Goal: Information Seeking & Learning: Obtain resource

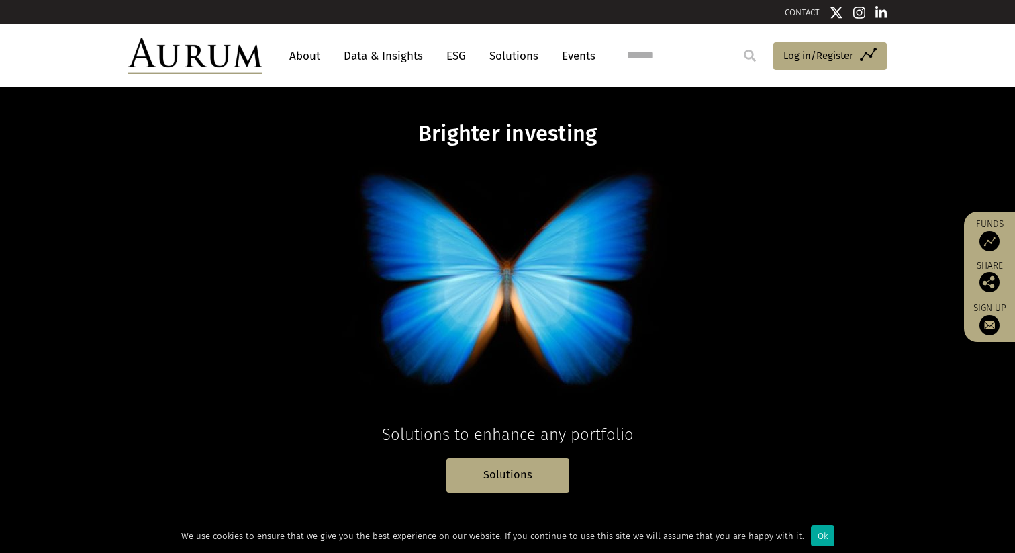
click at [528, 60] on link "Solutions" at bounding box center [514, 56] width 62 height 25
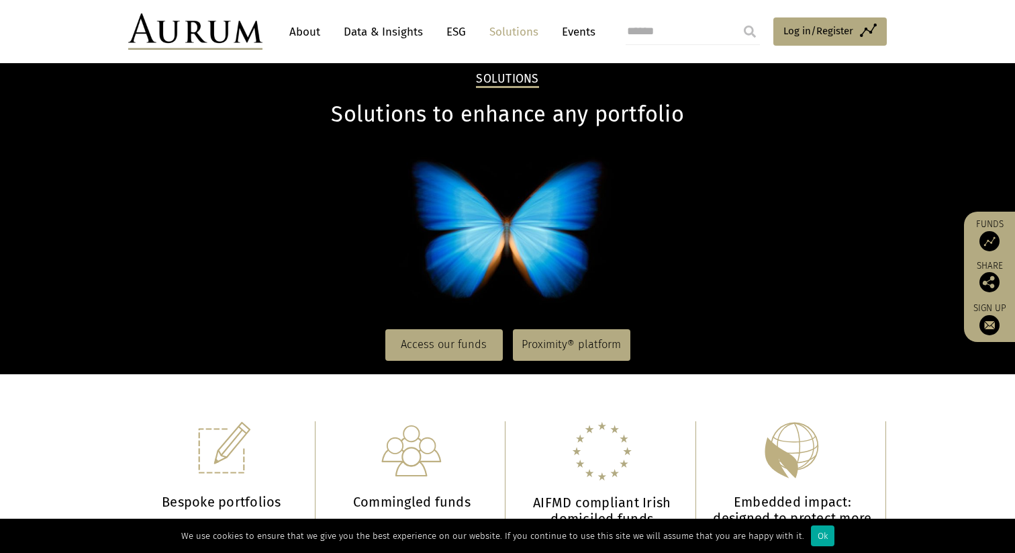
scroll to position [36, 0]
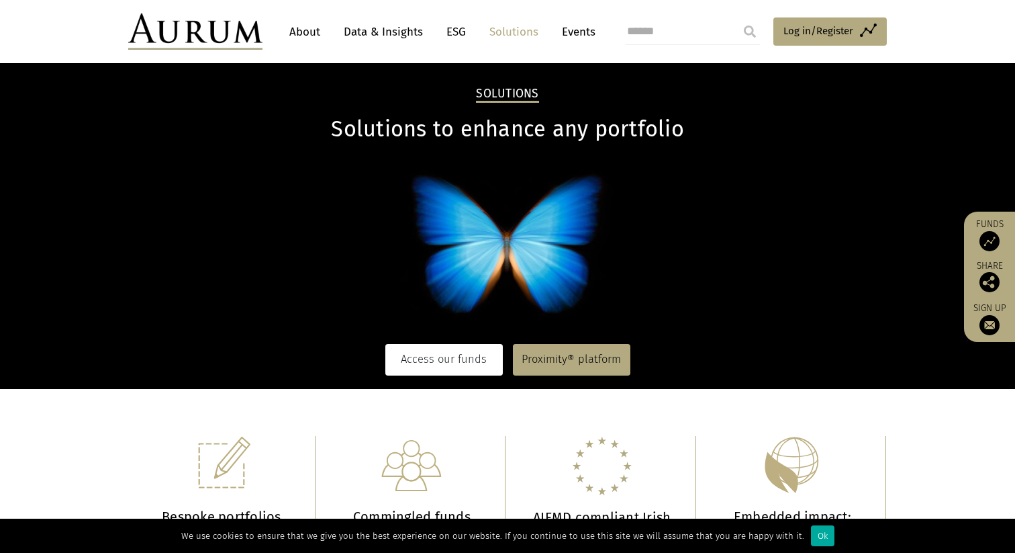
click at [452, 351] on link "Access our funds" at bounding box center [443, 359] width 117 height 31
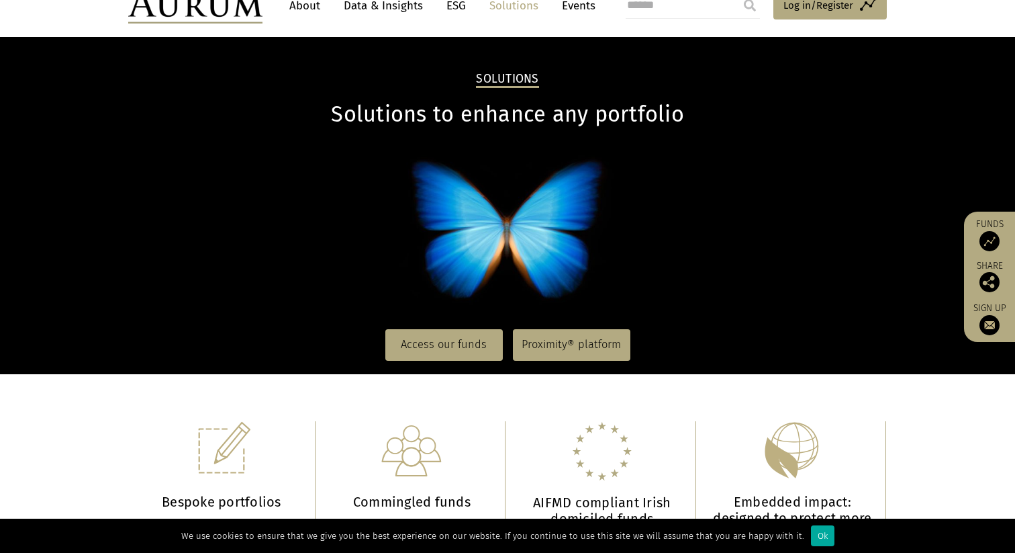
scroll to position [0, 0]
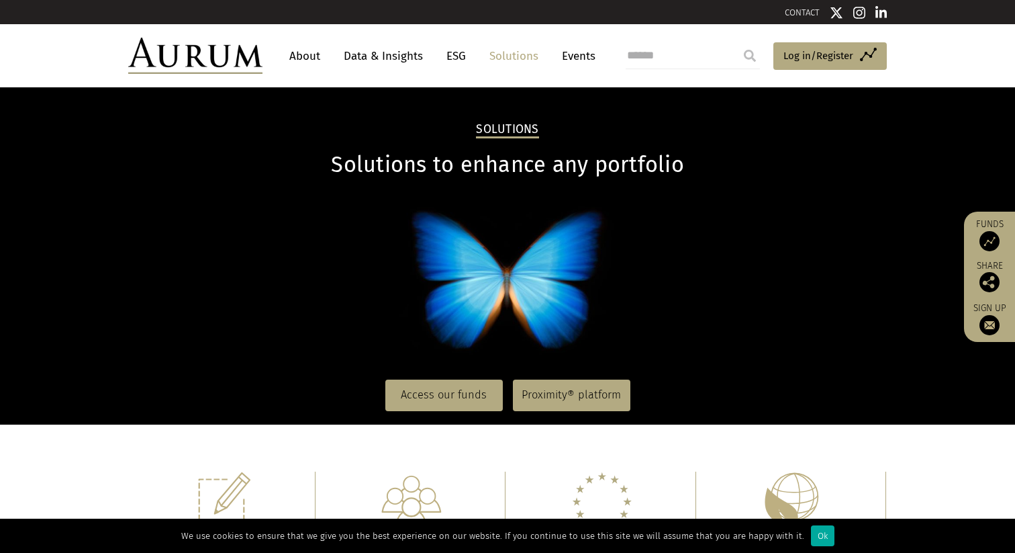
click at [998, 244] on img at bounding box center [990, 241] width 20 height 20
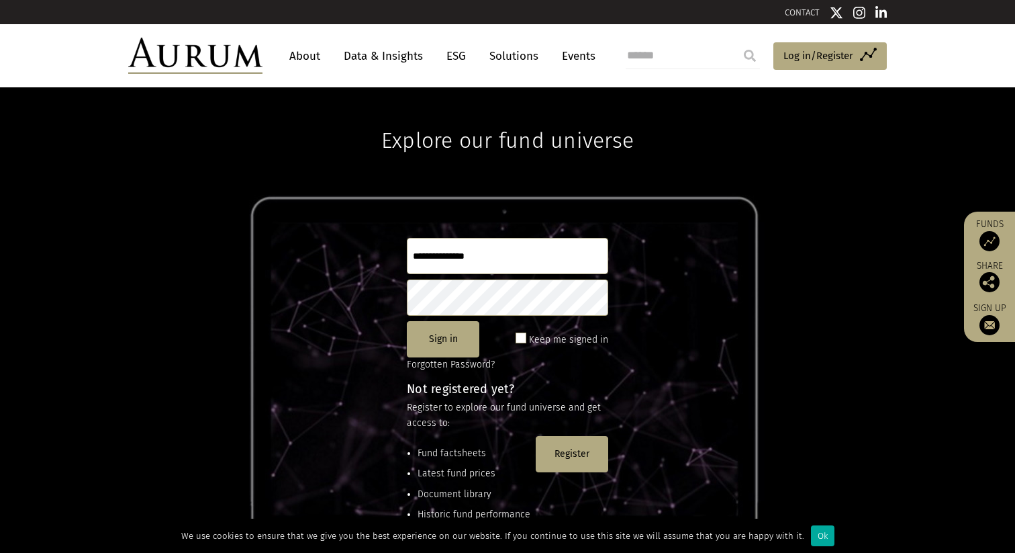
click at [308, 62] on link "About" at bounding box center [305, 56] width 44 height 25
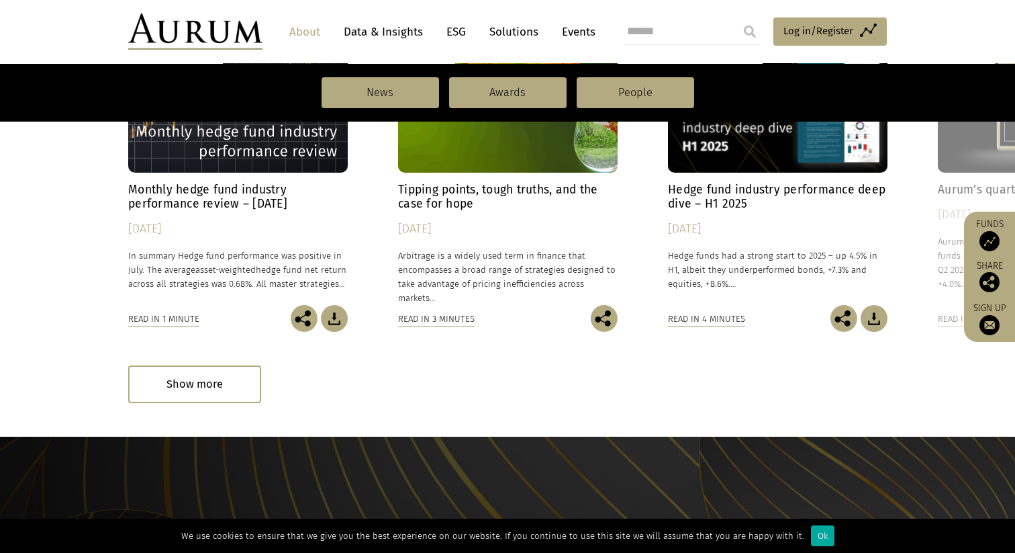
scroll to position [1074, 0]
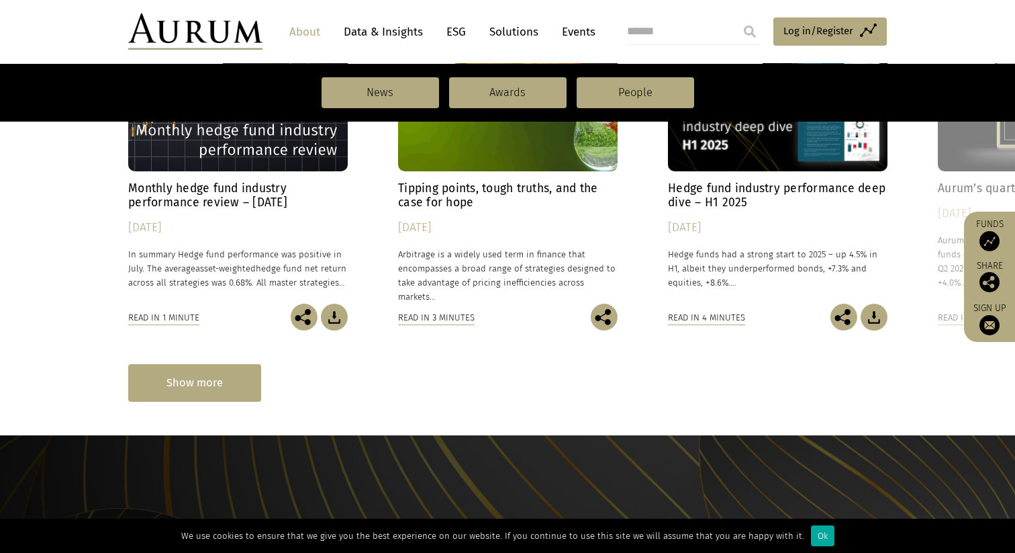
click at [208, 371] on div "Show more" at bounding box center [194, 382] width 133 height 37
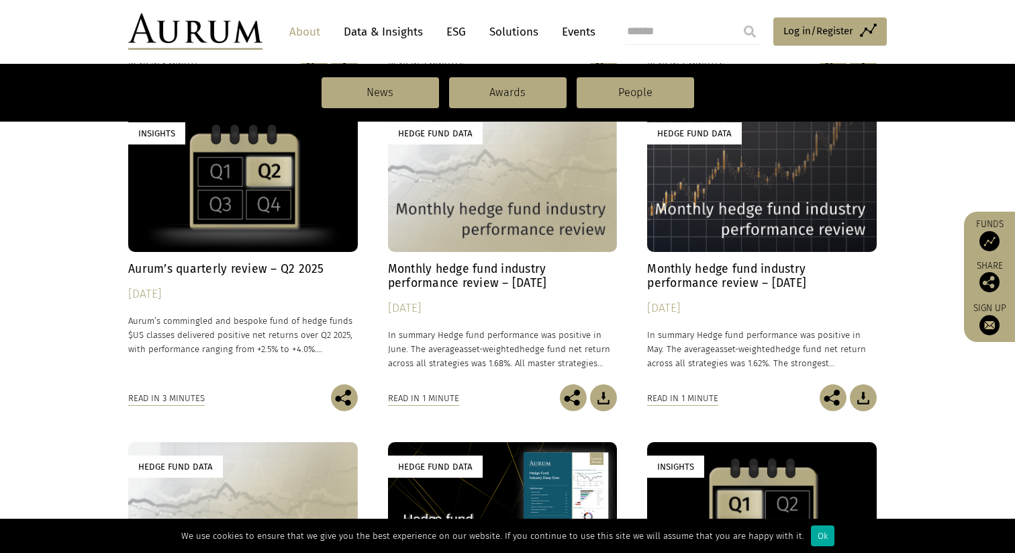
scroll to position [1325, 0]
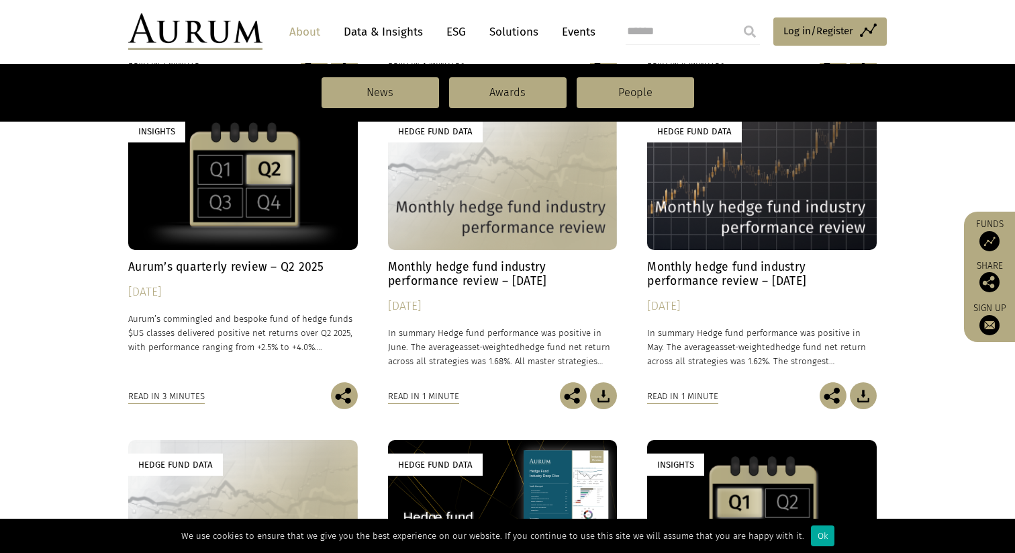
click at [228, 271] on h4 "Aurum’s quarterly review – Q2 2025" at bounding box center [243, 267] width 230 height 14
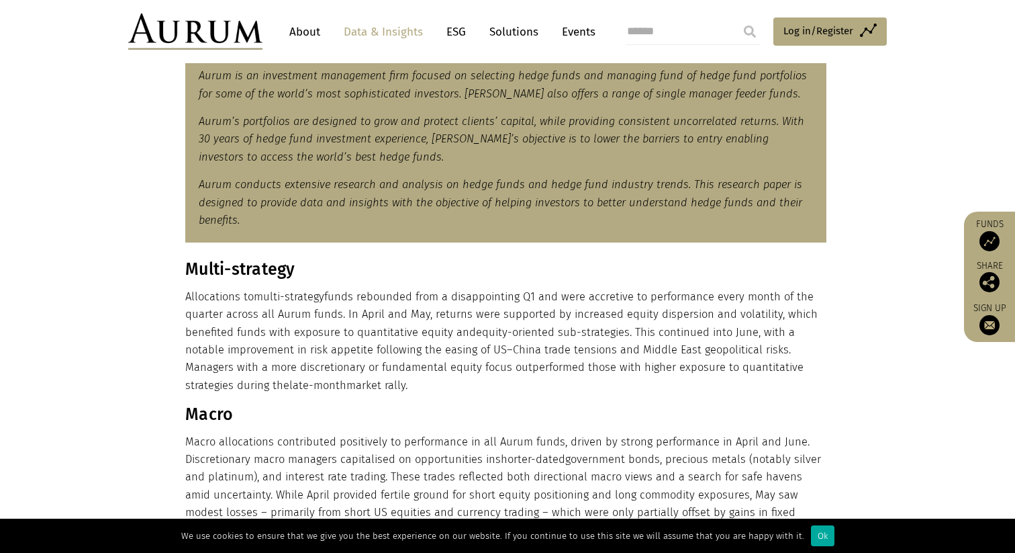
scroll to position [467, 0]
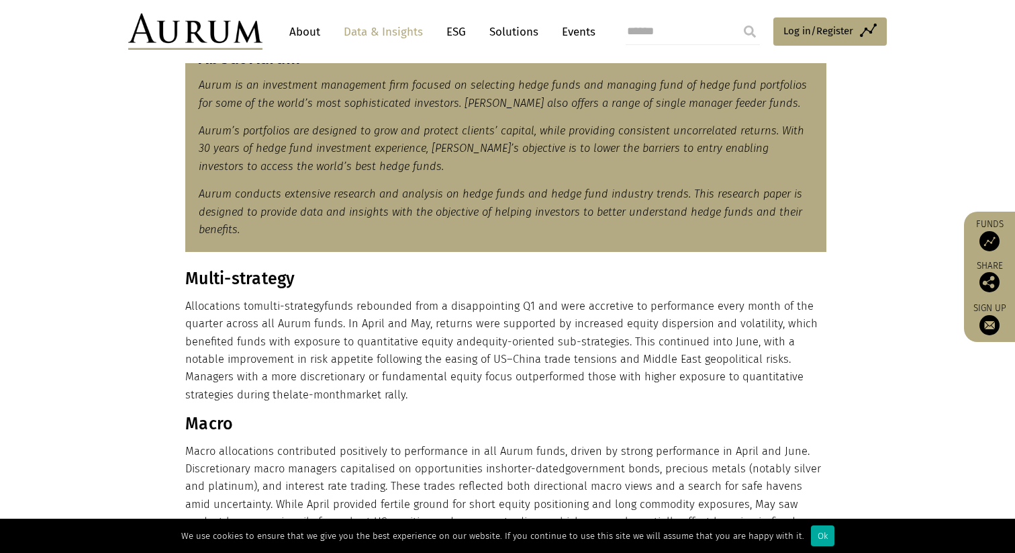
click at [583, 40] on link "Events" at bounding box center [575, 31] width 40 height 25
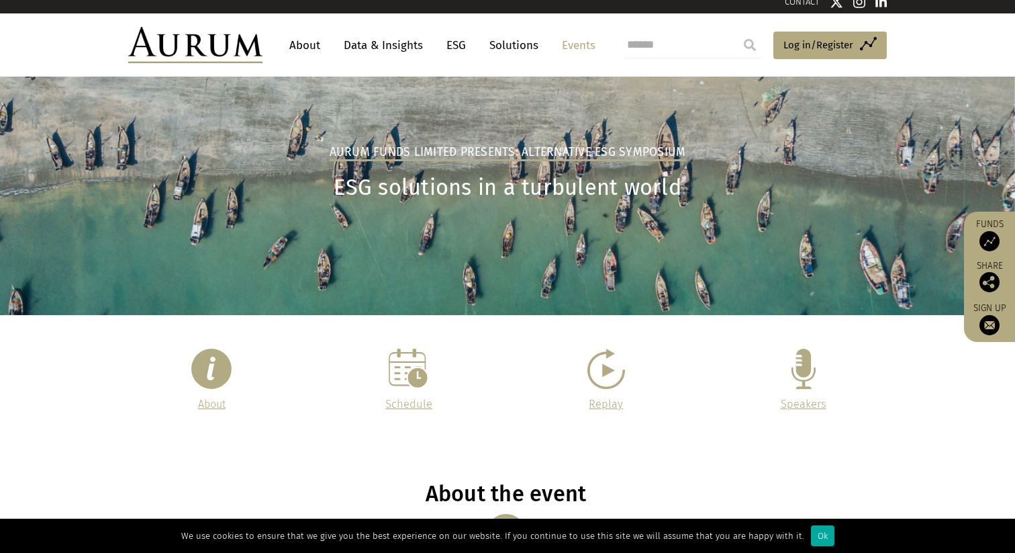
scroll to position [33, 0]
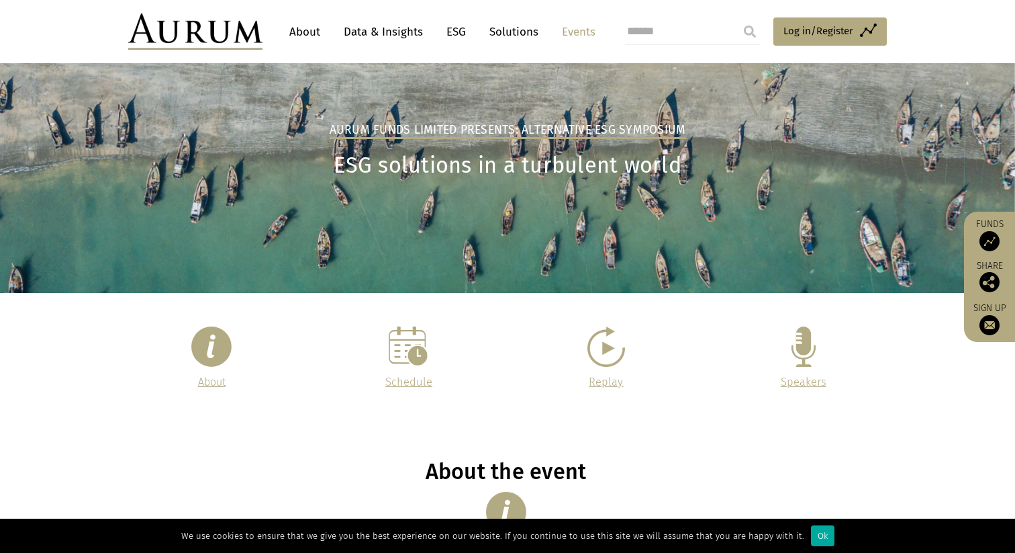
click at [299, 31] on link "About" at bounding box center [305, 31] width 44 height 25
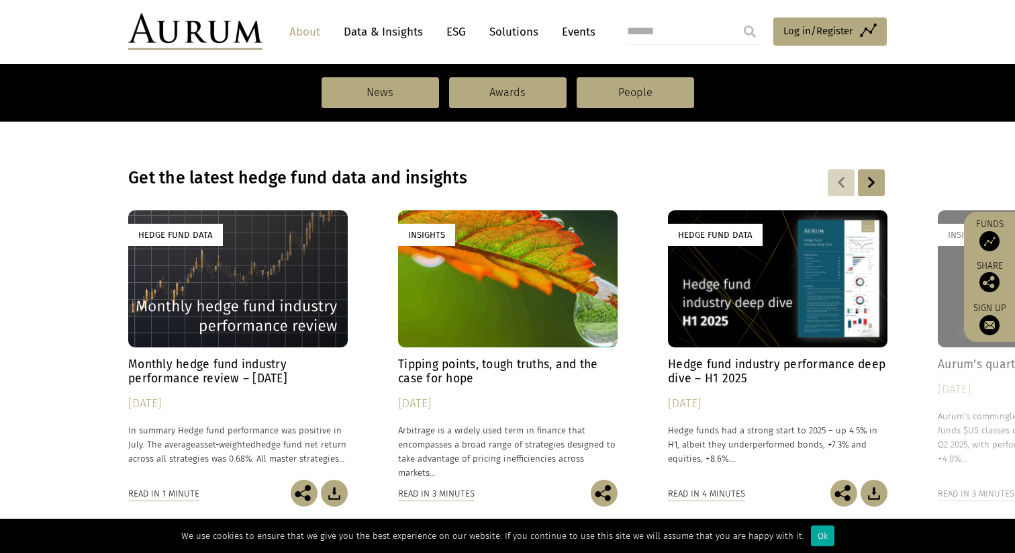
scroll to position [906, 0]
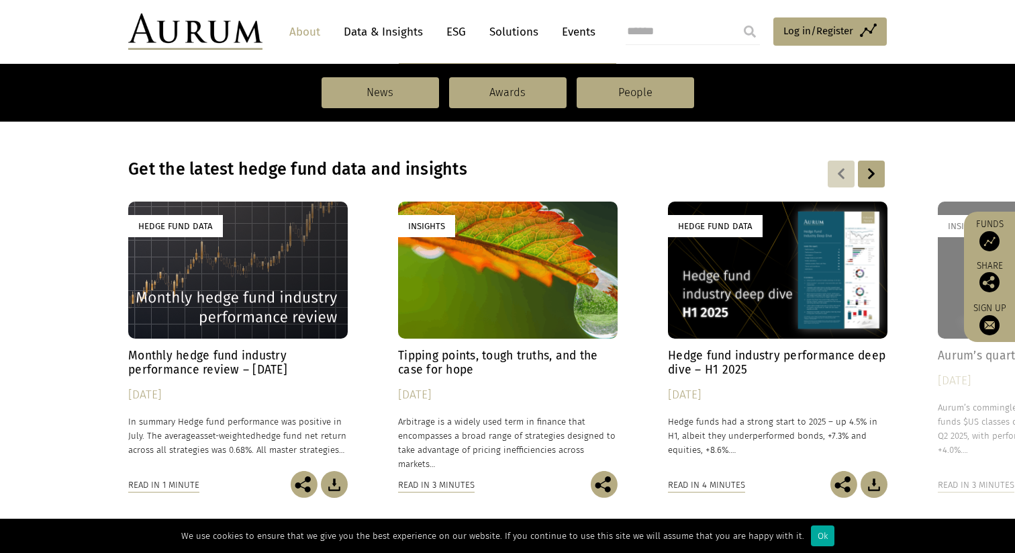
click at [697, 354] on h4 "Hedge fund industry performance deep dive – H1 2025" at bounding box center [778, 362] width 220 height 28
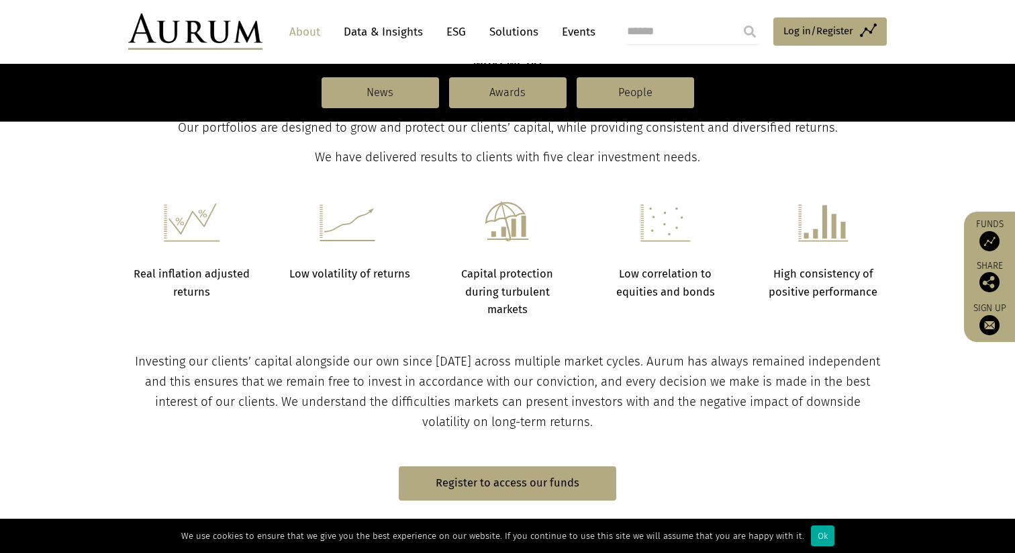
scroll to position [0, 0]
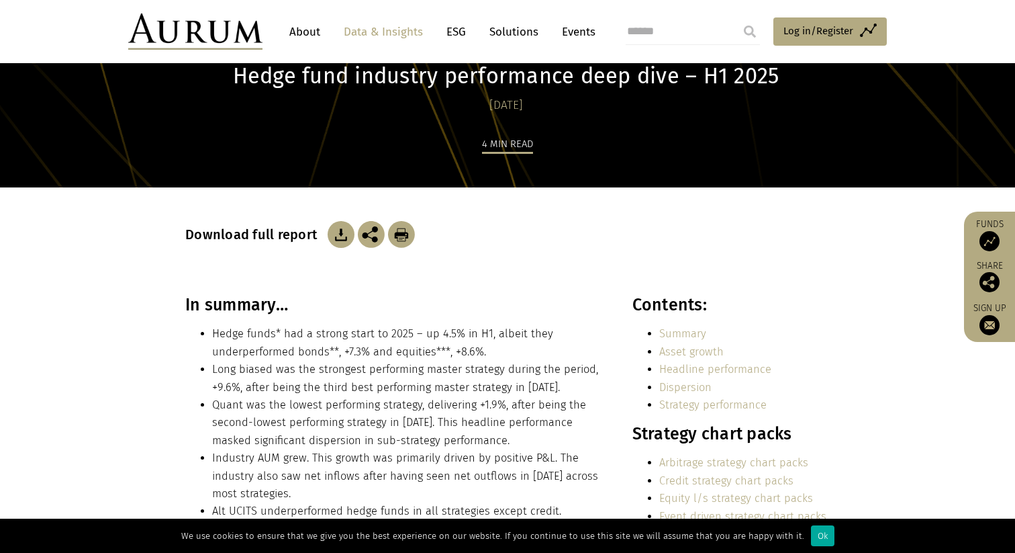
scroll to position [117, 0]
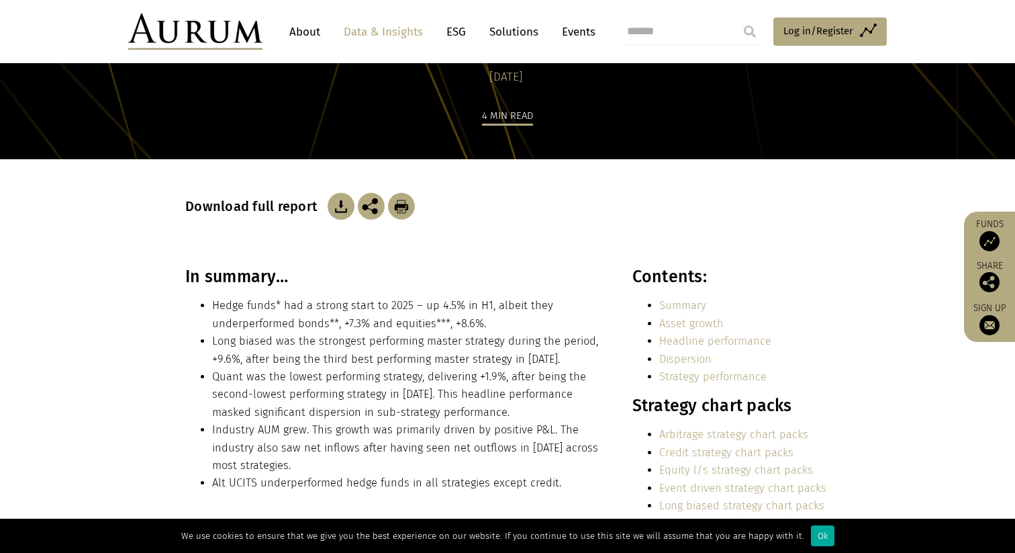
click at [332, 208] on img at bounding box center [341, 206] width 27 height 27
